Goal: Task Accomplishment & Management: Manage account settings

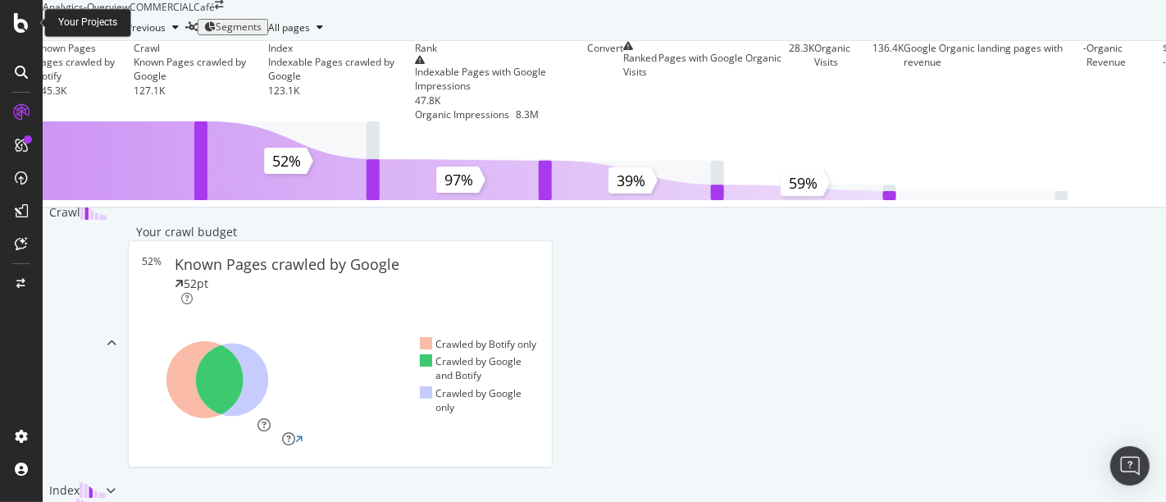
click at [16, 20] on icon at bounding box center [21, 23] width 15 height 20
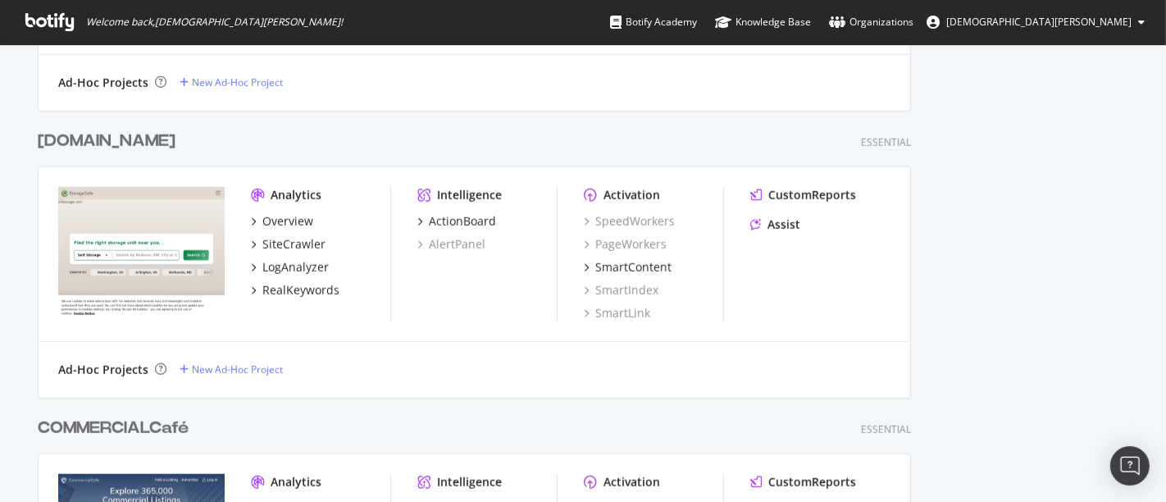
scroll to position [1394, 0]
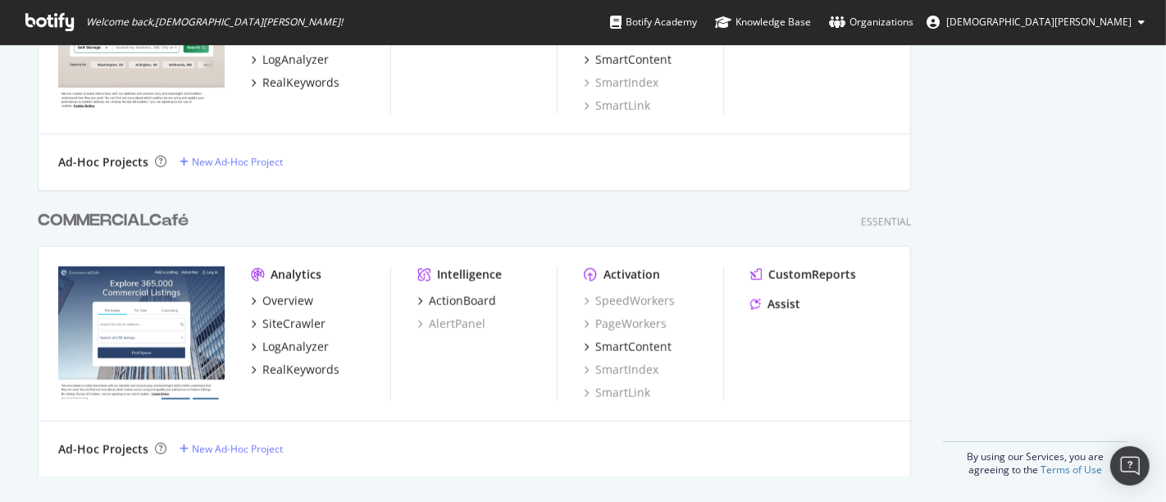
click at [154, 212] on div "COMMERCIALCafé" at bounding box center [113, 221] width 151 height 24
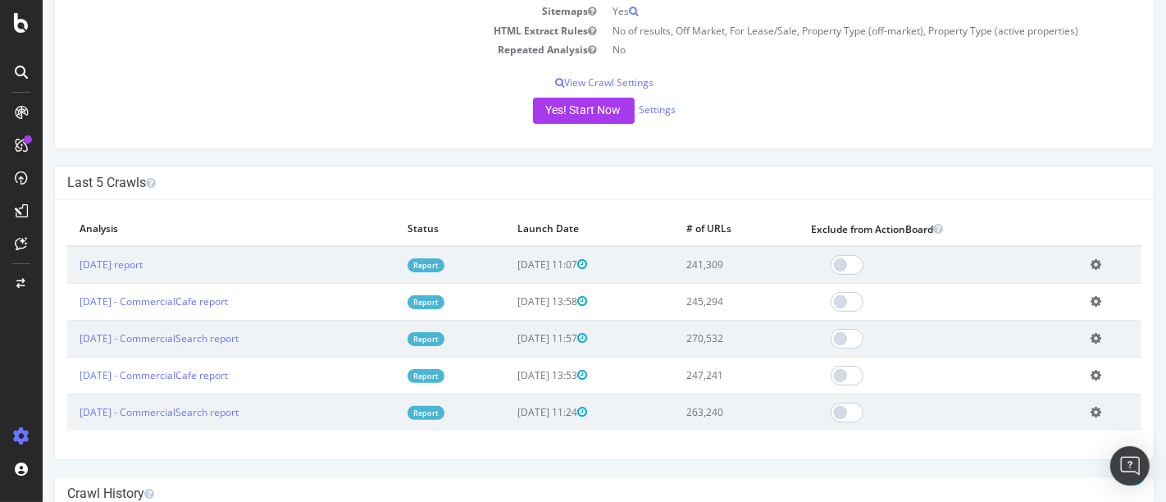
scroll to position [280, 0]
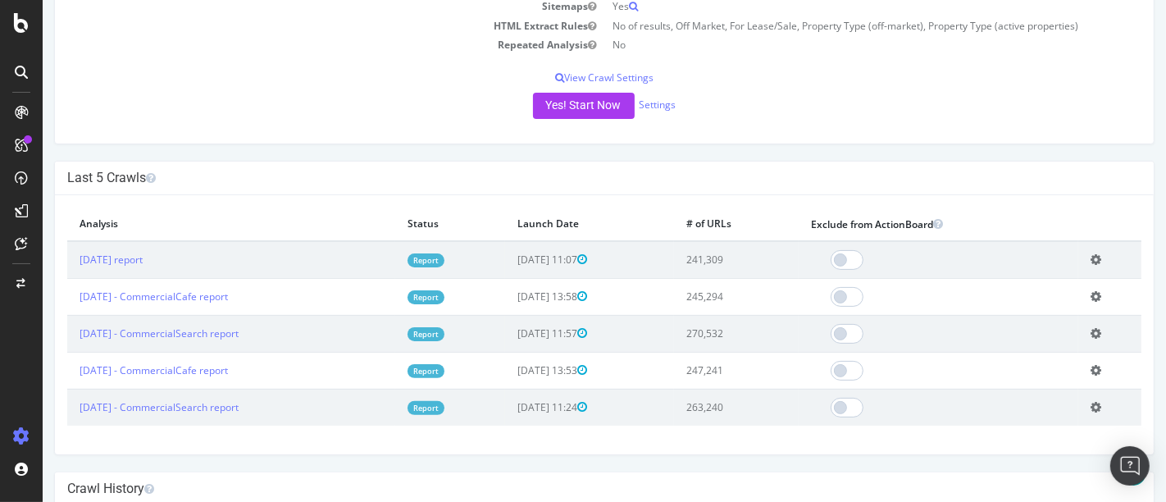
click at [1089, 254] on icon at bounding box center [1094, 259] width 11 height 12
click at [1028, 285] on link "Add name" at bounding box center [1034, 284] width 131 height 22
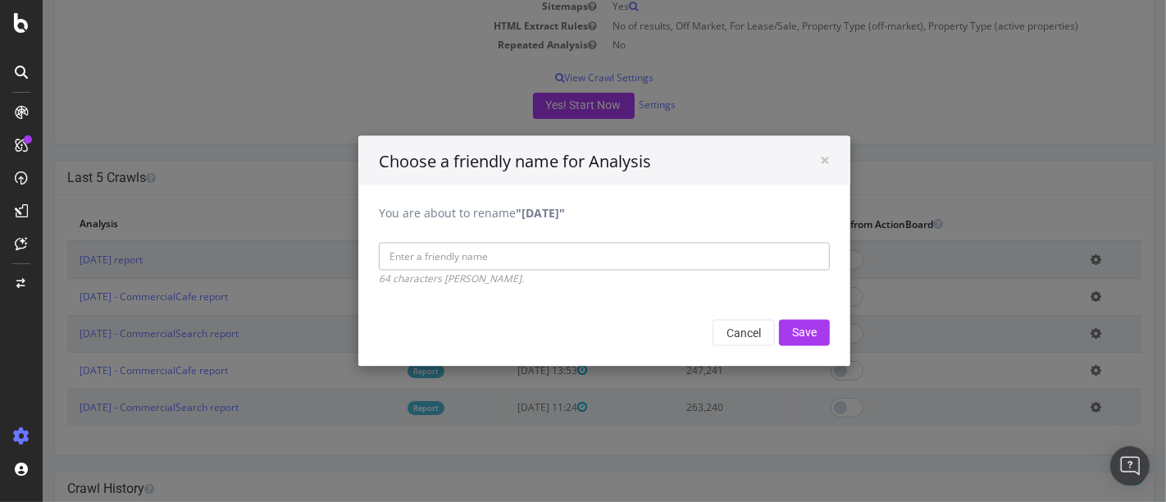
type input "CommercialCafe"
click at [804, 325] on input "Save" at bounding box center [803, 333] width 51 height 26
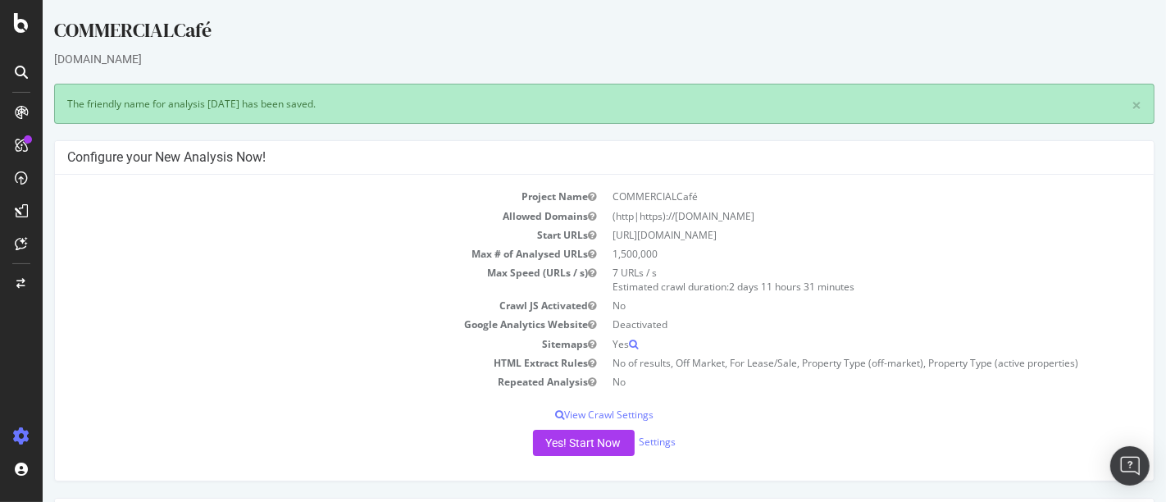
scroll to position [0, 0]
click at [656, 439] on link "Settings" at bounding box center [657, 441] width 37 height 14
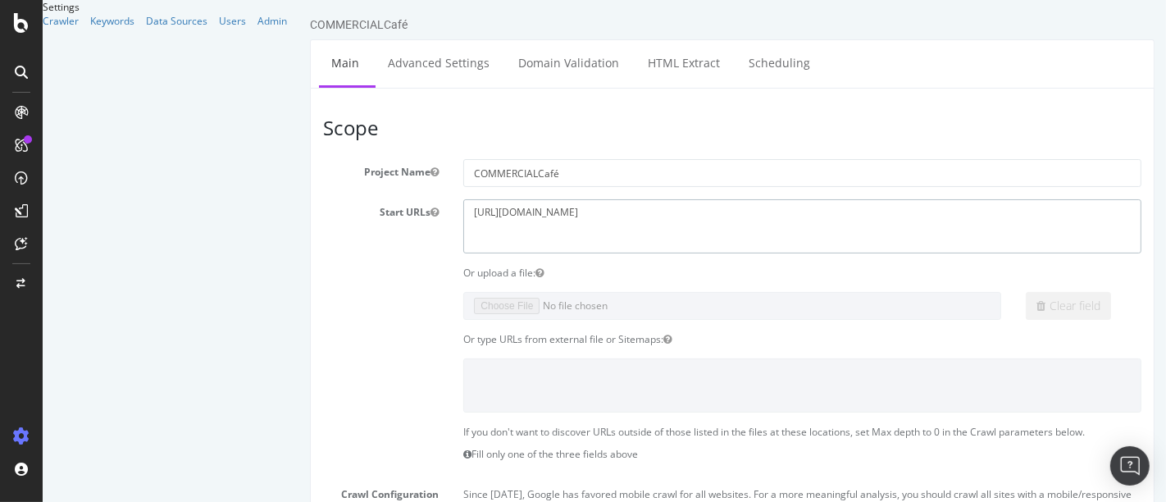
click at [586, 212] on textarea "[URL][DOMAIN_NAME]" at bounding box center [801, 225] width 678 height 53
type textarea "[URL][DOMAIN_NAME]"
click at [616, 209] on textarea "[URL][DOMAIN_NAME]" at bounding box center [801, 225] width 678 height 53
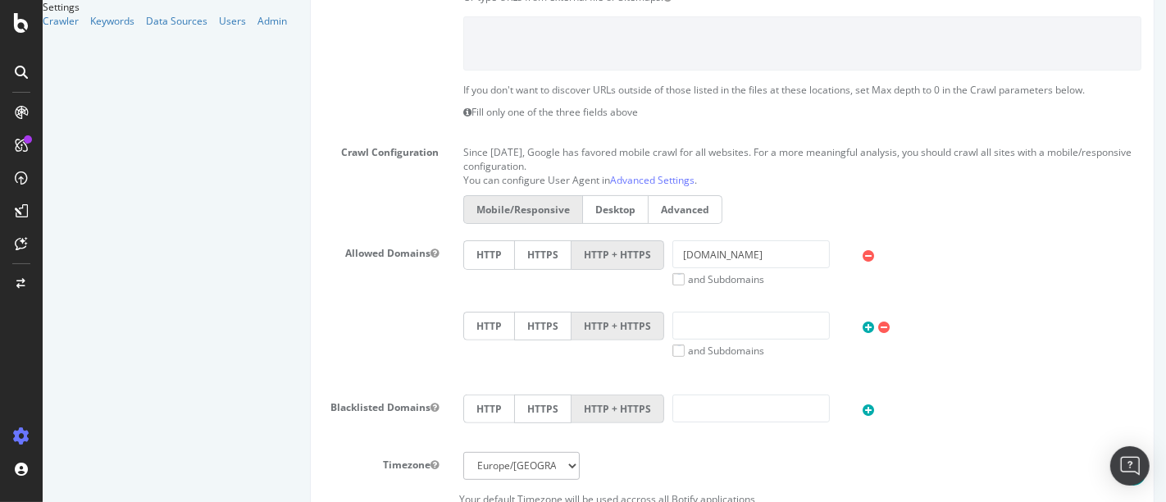
scroll to position [414, 0]
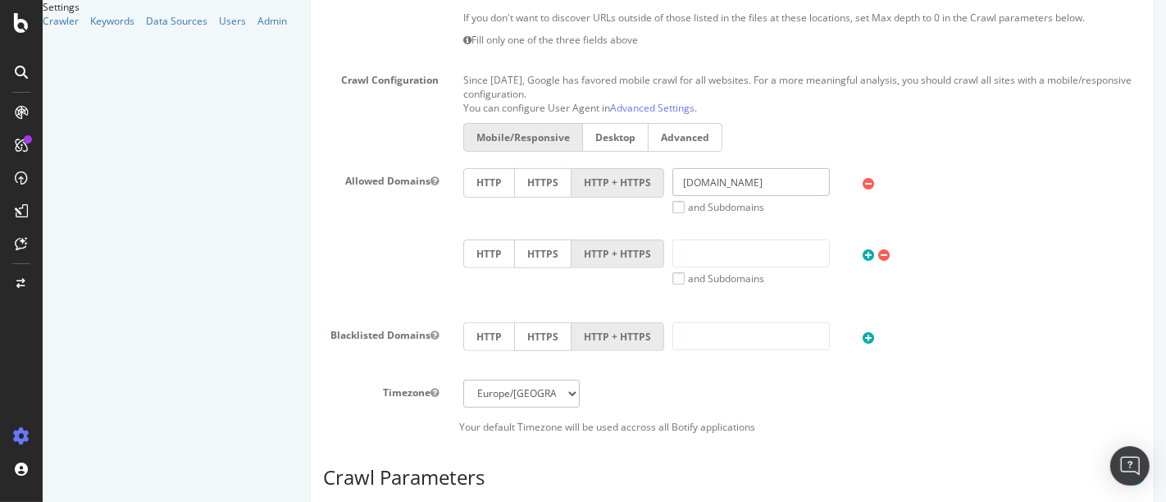
click at [750, 181] on input "[DOMAIN_NAME]" at bounding box center [749, 182] width 157 height 28
paste input "search"
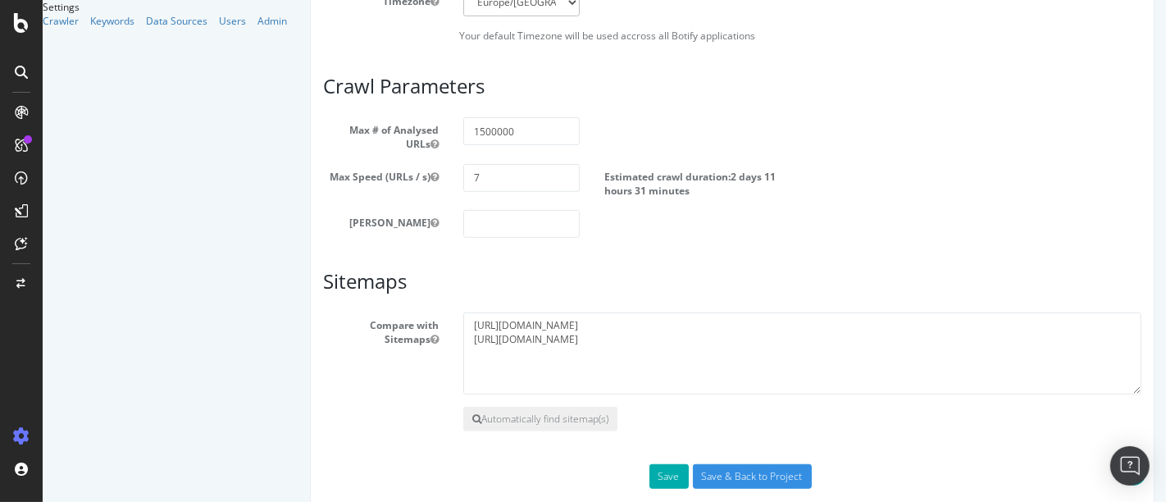
scroll to position [822, 0]
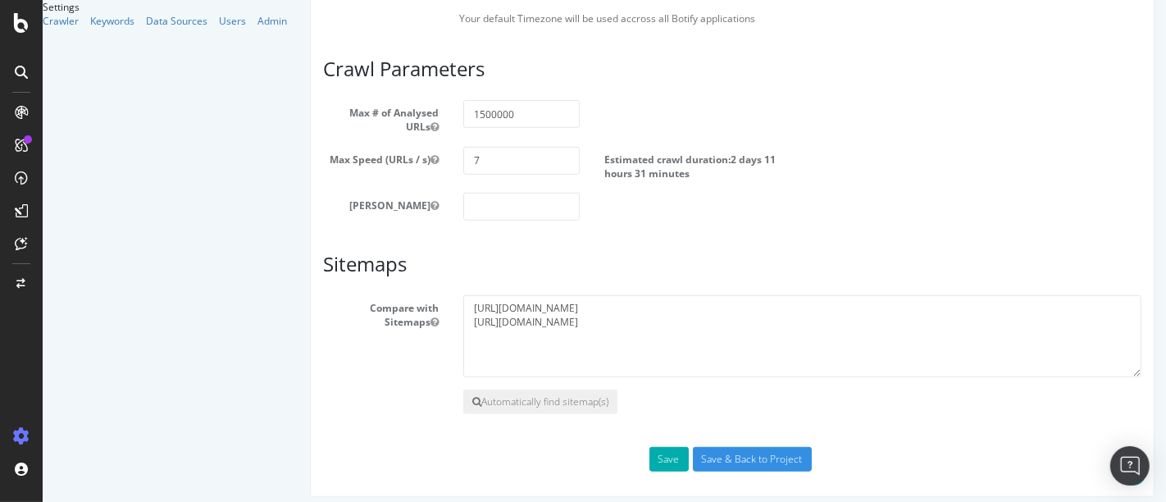
type input "[DOMAIN_NAME]"
click at [576, 301] on textarea "[URL][DOMAIN_NAME] [URL][DOMAIN_NAME]" at bounding box center [801, 336] width 678 height 82
paste textarea "search"
click at [581, 315] on textarea "[URL][DOMAIN_NAME] [URL][DOMAIN_NAME]" at bounding box center [801, 336] width 678 height 82
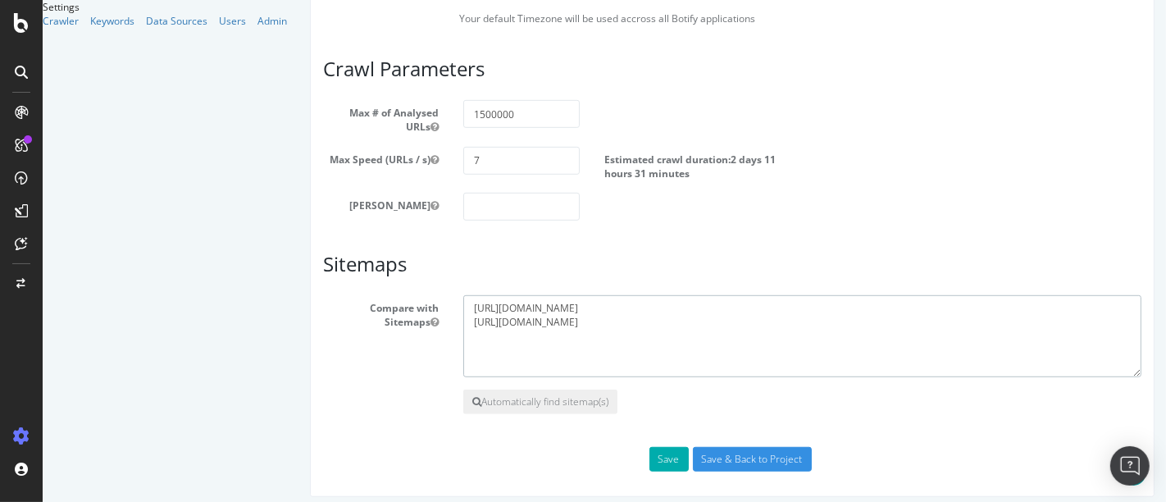
click at [581, 315] on textarea "[URL][DOMAIN_NAME] [URL][DOMAIN_NAME]" at bounding box center [801, 336] width 678 height 82
paste textarea "search"
type textarea "[URL][DOMAIN_NAME] [URL][DOMAIN_NAME]"
click at [785, 453] on input "Save & Back to Project" at bounding box center [751, 459] width 119 height 25
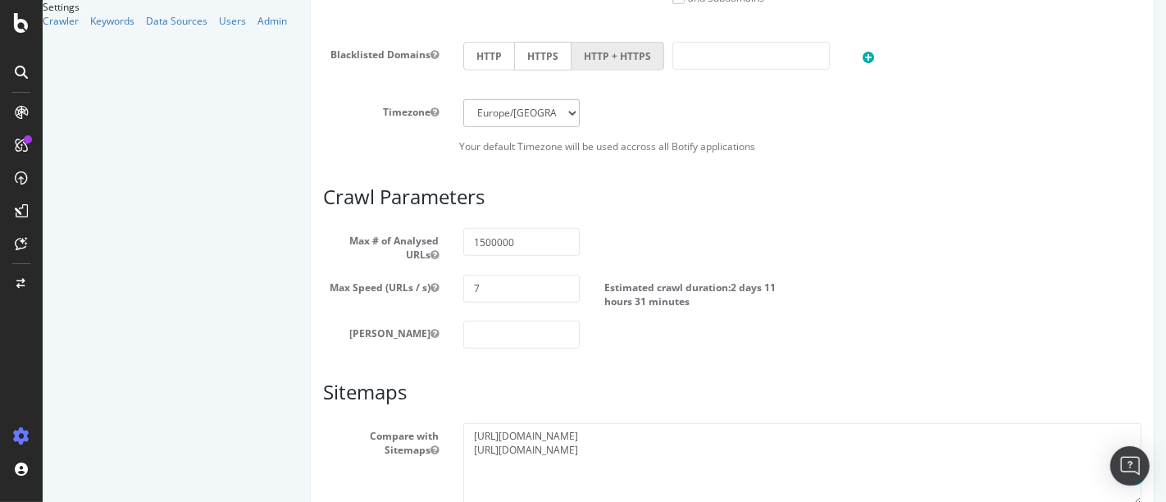
scroll to position [866, 0]
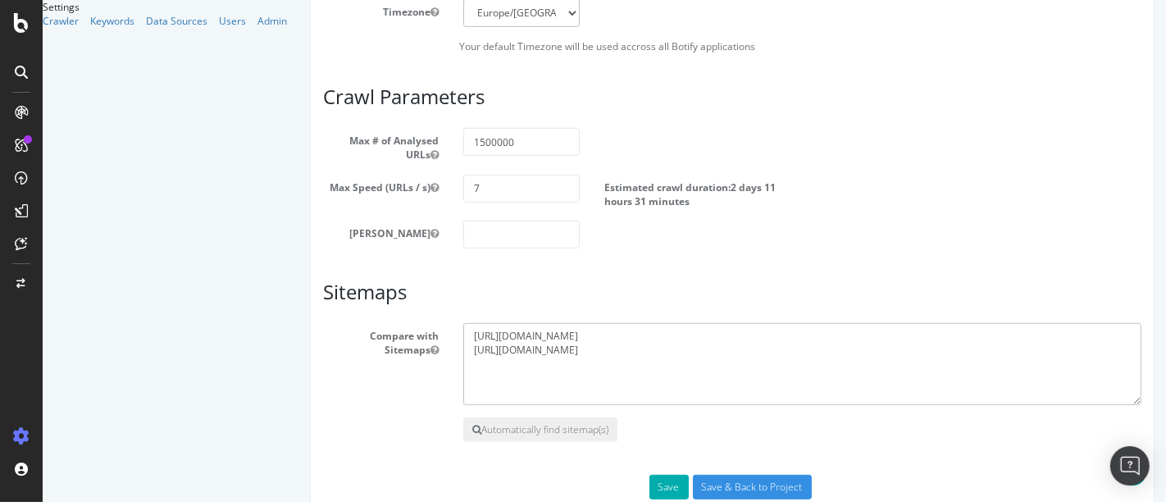
click at [804, 355] on textarea "[URL][DOMAIN_NAME] [URL][DOMAIN_NAME]" at bounding box center [801, 364] width 678 height 82
paste textarea "[URL][DOMAIN_NAME]"
click at [666, 354] on textarea "[URL][DOMAIN_NAME] [URL][DOMAIN_NAME]" at bounding box center [801, 364] width 678 height 82
type textarea "[URL][DOMAIN_NAME] [URL][DOMAIN_NAME] [URL][DOMAIN_NAME]"
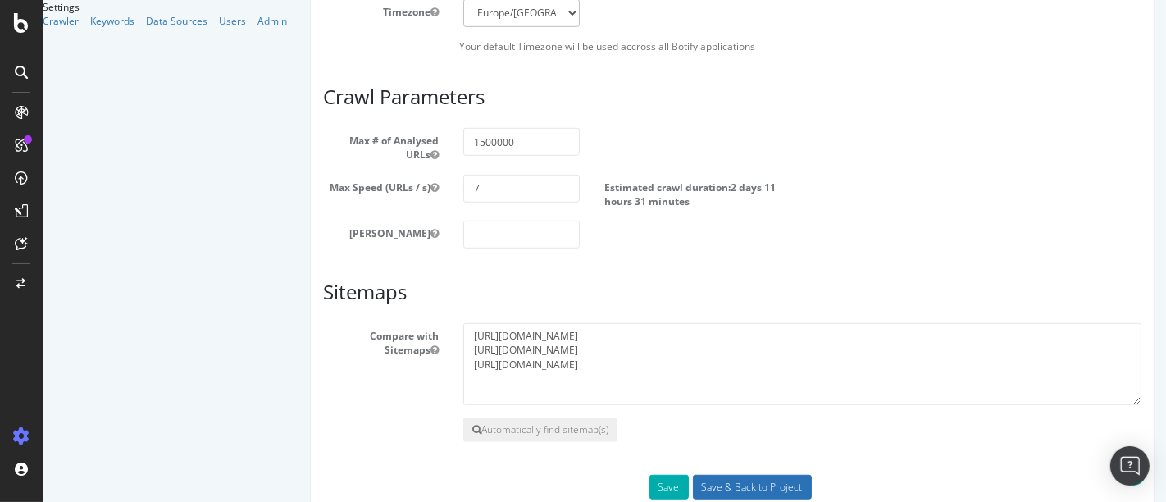
click at [811, 475] on input "Save & Back to Project" at bounding box center [751, 487] width 119 height 25
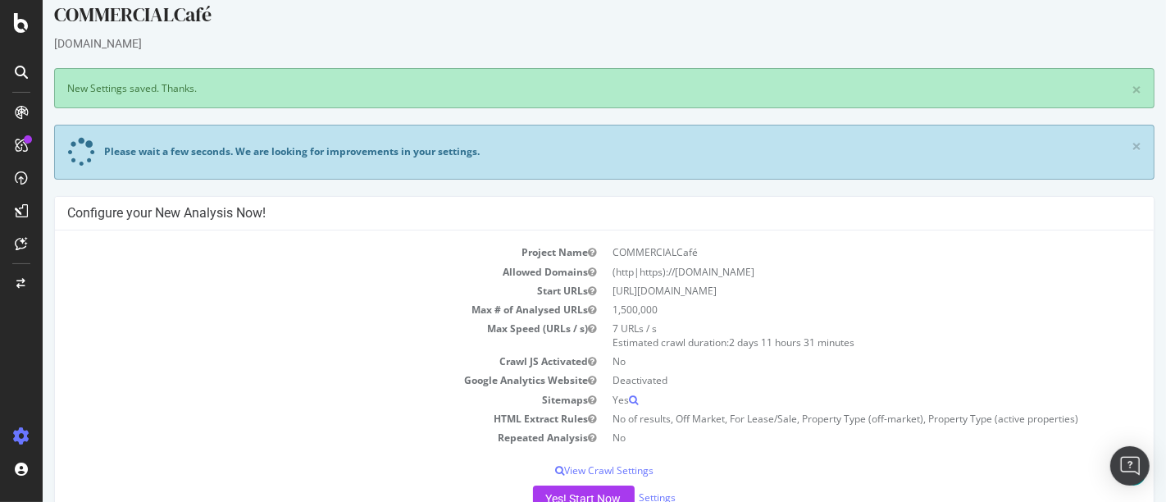
scroll to position [184, 0]
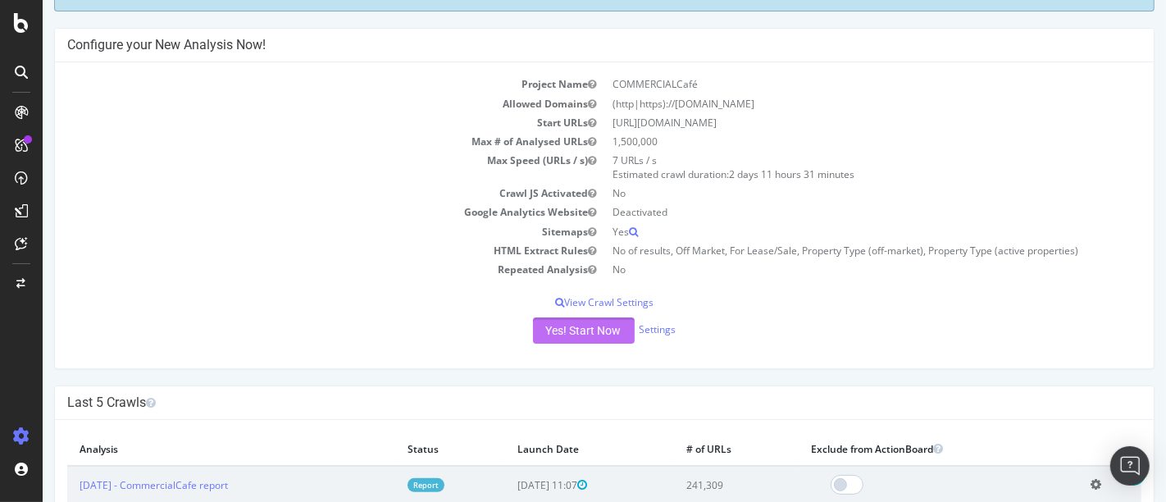
click at [581, 317] on button "Yes! Start Now" at bounding box center [583, 330] width 102 height 26
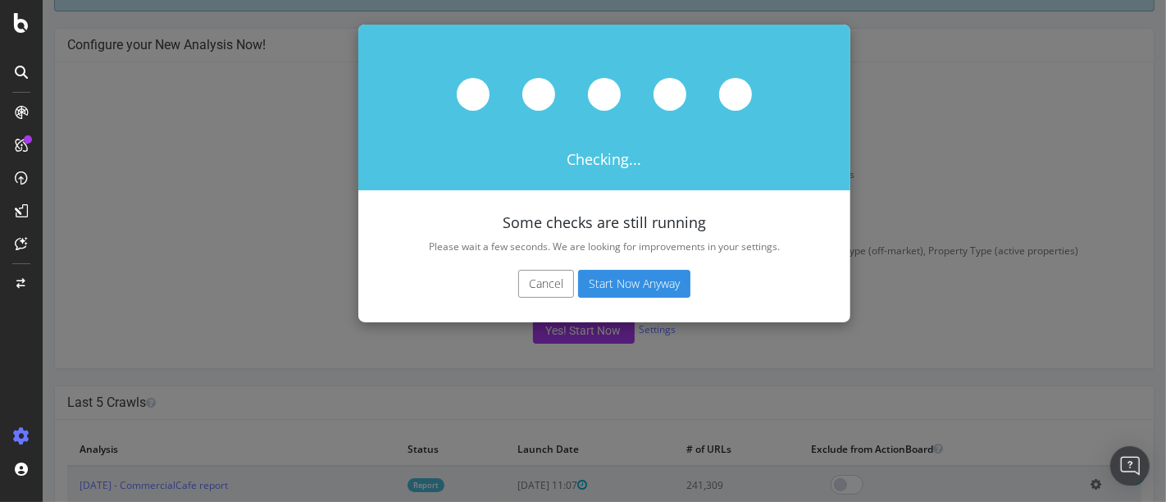
click at [643, 287] on button "Start Now Anyway" at bounding box center [633, 284] width 112 height 28
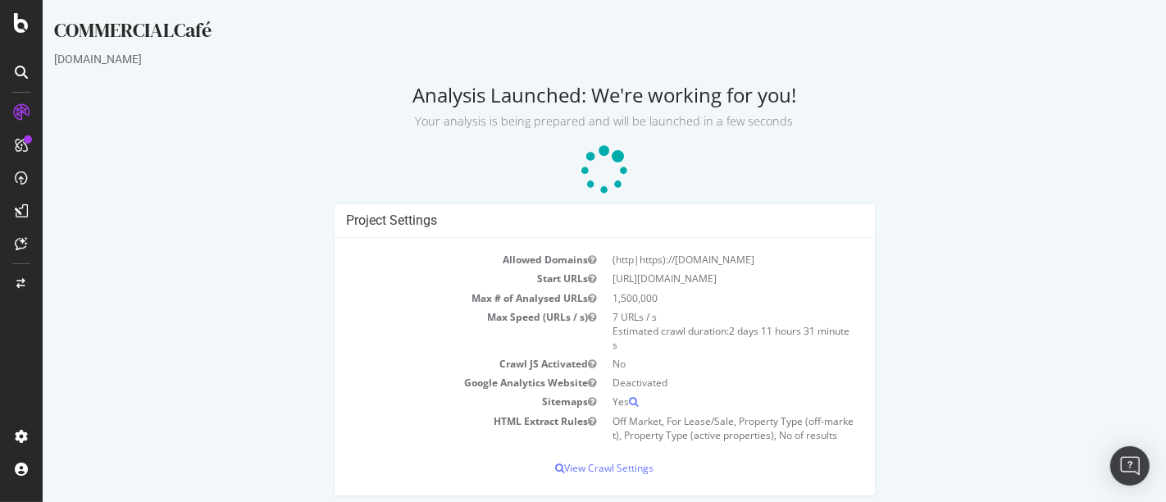
scroll to position [9, 0]
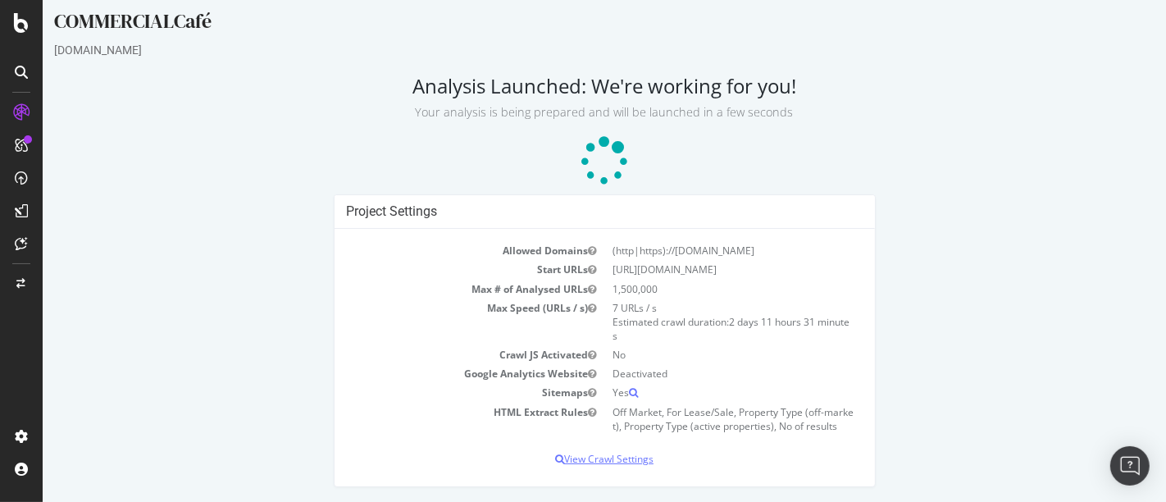
click at [591, 456] on p "View Crawl Settings" at bounding box center [604, 459] width 516 height 14
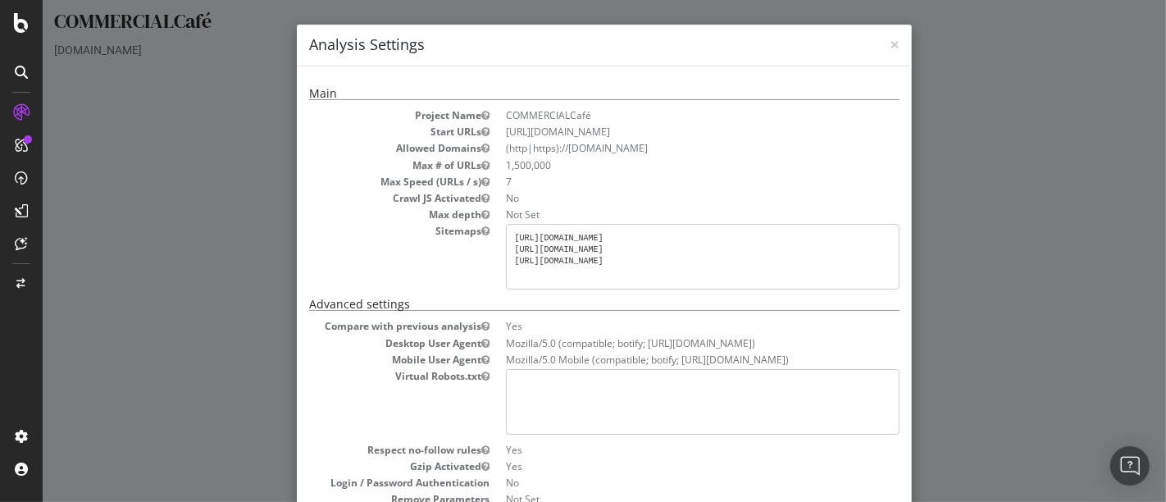
click at [1078, 148] on div "× Close Analysis Settings Main Project Name COMMERCIALCafé Start URLs [URL][DOM…" at bounding box center [603, 251] width 1123 height 502
